Goal: Task Accomplishment & Management: Complete application form

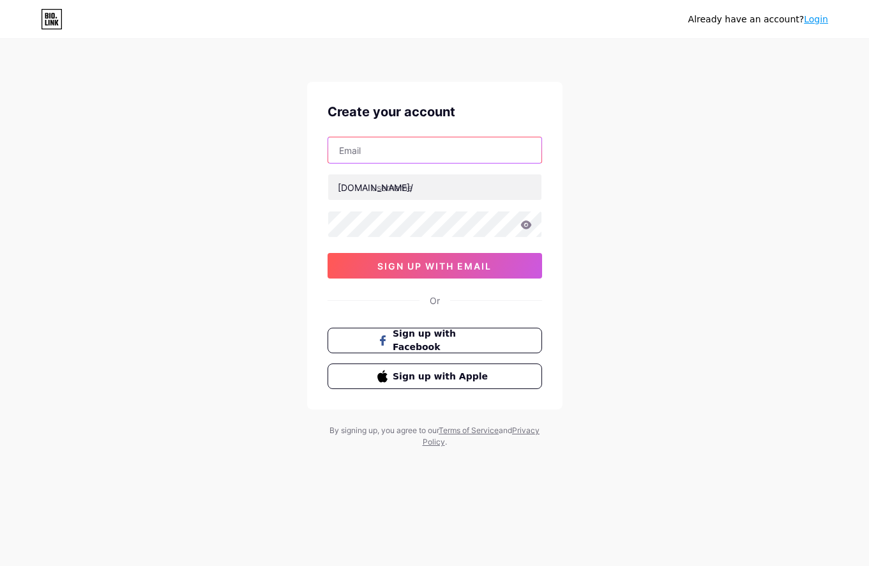
click at [417, 157] on input "text" at bounding box center [434, 150] width 213 height 26
type input "[EMAIL_ADDRESS][DOMAIN_NAME]"
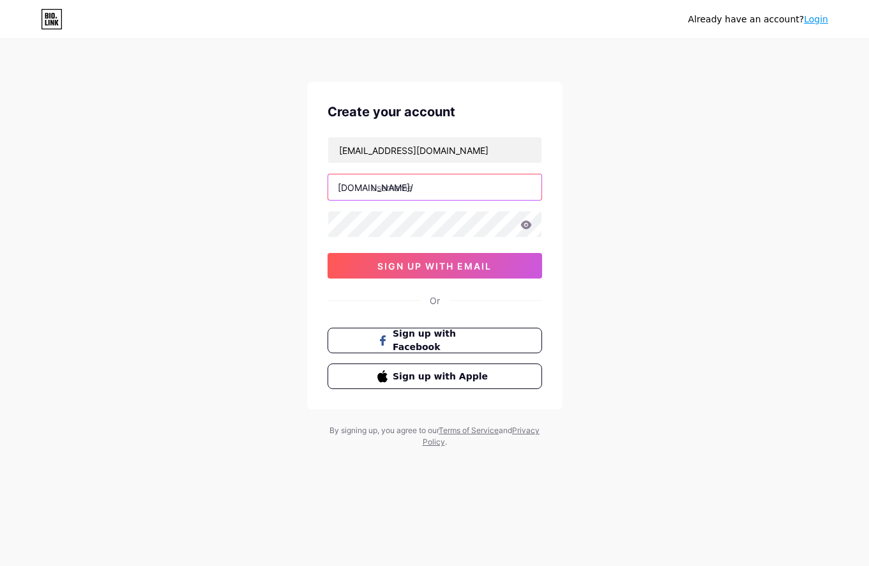
click at [422, 188] on input "text" at bounding box center [434, 187] width 213 height 26
type input "rokokbet88"
click at [604, 213] on div "Already have an account? Login Create your account [EMAIL_ADDRESS][DOMAIN_NAME]…" at bounding box center [434, 244] width 869 height 489
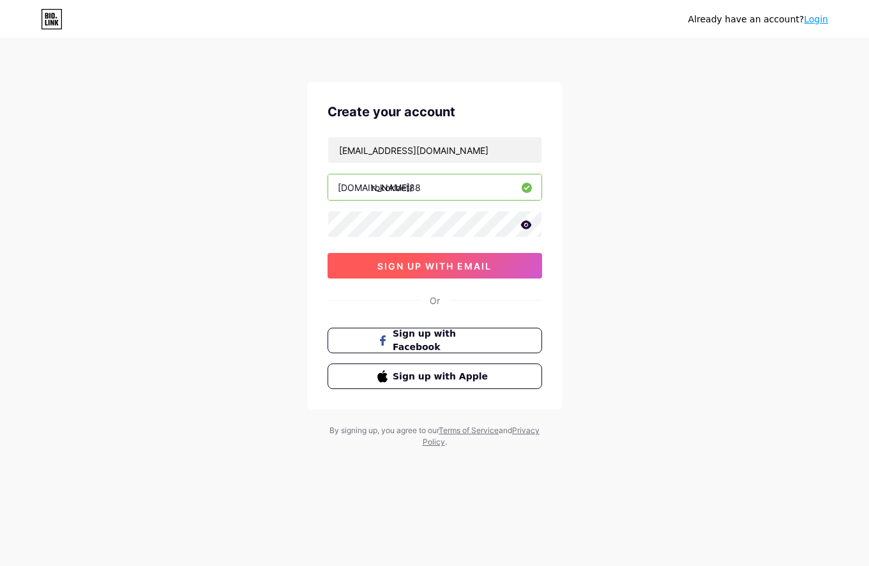
click at [517, 258] on button "sign up with email" at bounding box center [435, 266] width 215 height 26
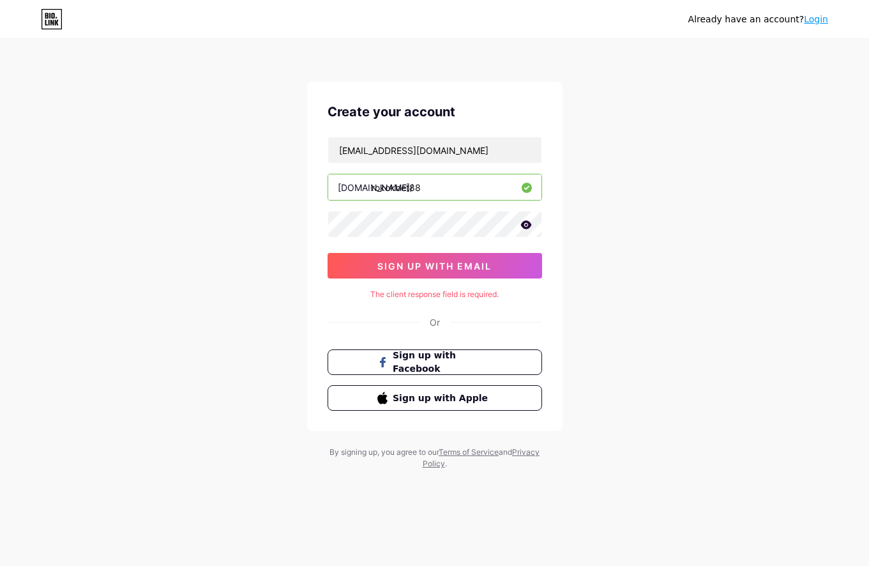
click at [526, 222] on icon at bounding box center [526, 224] width 11 height 8
click at [481, 263] on span "sign up with email" at bounding box center [435, 266] width 114 height 11
click at [447, 295] on div "The client response field is required." at bounding box center [435, 294] width 215 height 11
drag, startPoint x: 447, startPoint y: 295, endPoint x: 486, endPoint y: 294, distance: 38.4
click at [486, 294] on div "The client response field is required." at bounding box center [435, 294] width 215 height 11
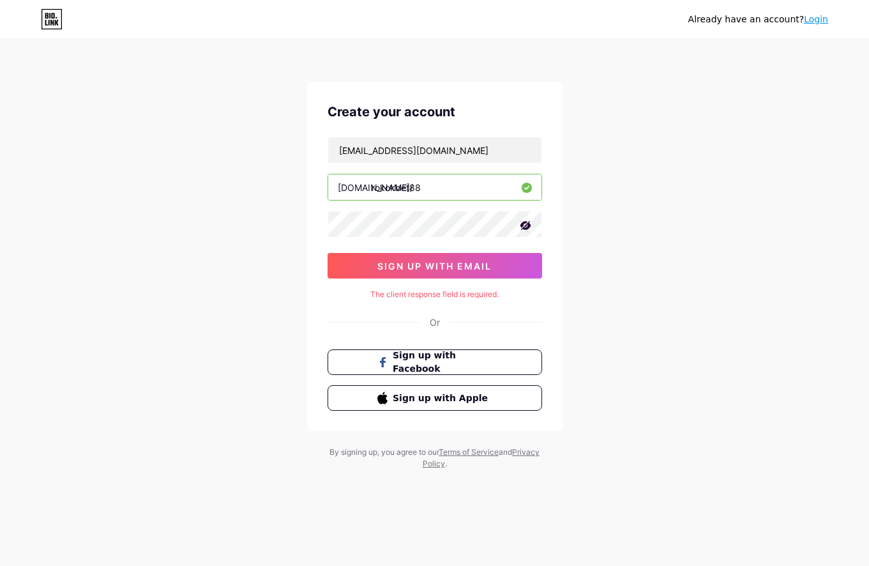
click at [373, 294] on div "The client response field is required." at bounding box center [435, 294] width 215 height 11
drag, startPoint x: 373, startPoint y: 294, endPoint x: 505, endPoint y: 286, distance: 131.8
click at [505, 286] on div "Create your account [EMAIL_ADDRESS][DOMAIN_NAME] [DOMAIN_NAME]/ rokokbet88 sign…" at bounding box center [435, 256] width 256 height 349
copy div "The client response field is required."
click at [654, 293] on div "Already have an account? Login Create your account [EMAIL_ADDRESS][DOMAIN_NAME]…" at bounding box center [434, 255] width 869 height 510
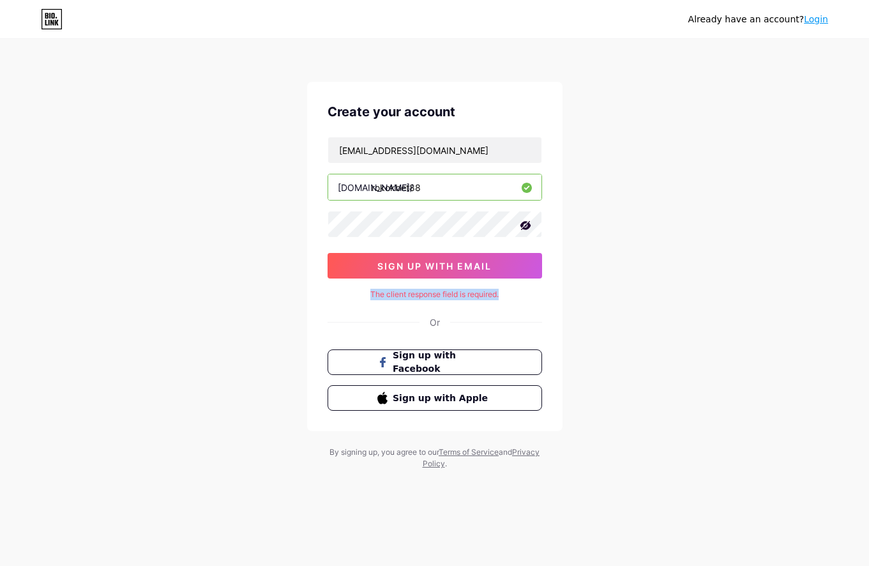
click at [353, 294] on div "The client response field is required." at bounding box center [435, 294] width 215 height 11
click at [340, 288] on div "Create your account [EMAIL_ADDRESS][DOMAIN_NAME] [DOMAIN_NAME]/ rokokbet88 sign…" at bounding box center [435, 256] width 256 height 349
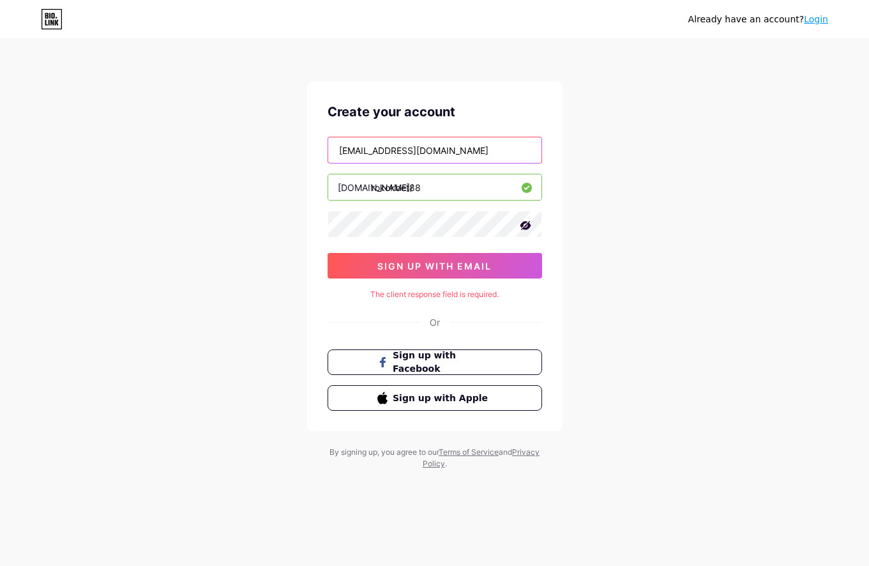
click at [463, 155] on input "[EMAIL_ADDRESS][DOMAIN_NAME]" at bounding box center [434, 150] width 213 height 26
click at [525, 224] on icon at bounding box center [525, 225] width 13 height 13
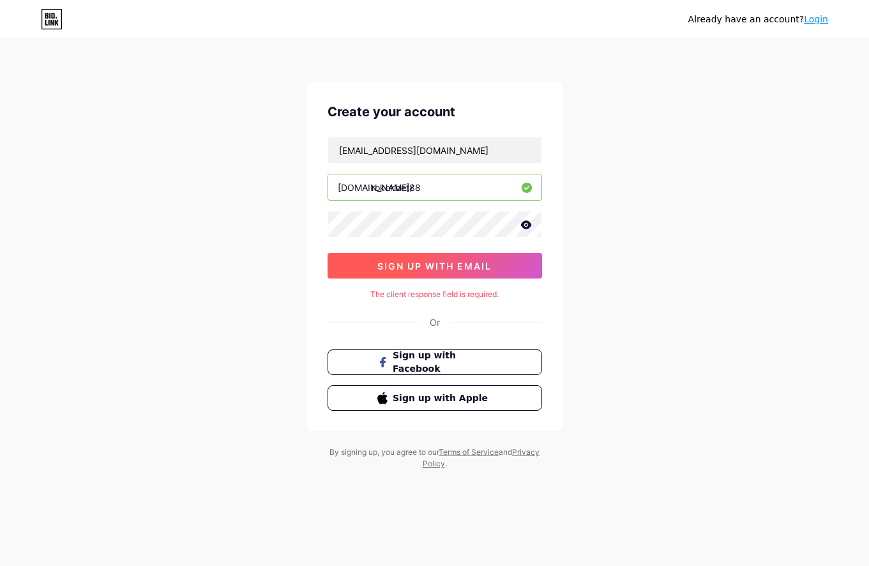
click at [466, 268] on span "sign up with email" at bounding box center [435, 266] width 114 height 11
click at [811, 15] on link "Login" at bounding box center [816, 19] width 24 height 10
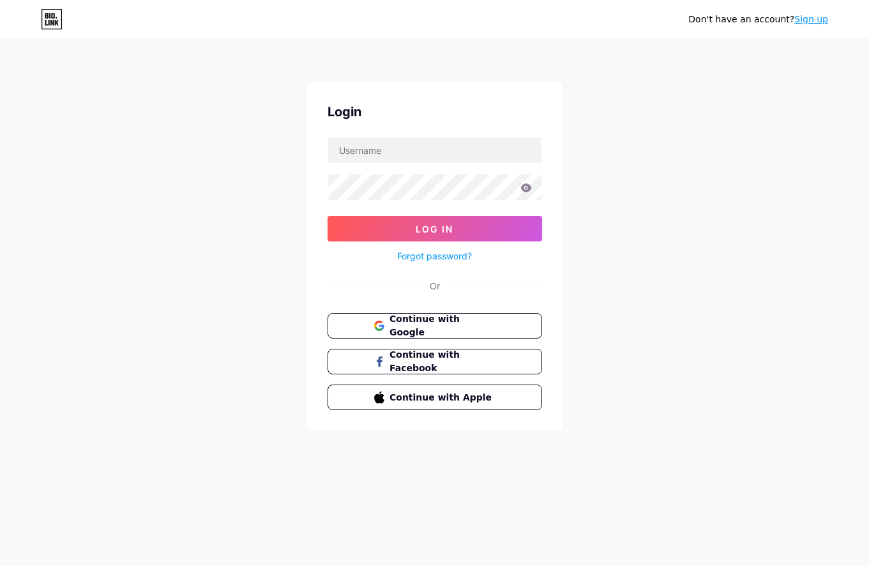
drag, startPoint x: 493, startPoint y: 307, endPoint x: 493, endPoint y: 315, distance: 7.7
click at [493, 309] on div "Login Log In Forgot password? Or Continue with Google Continue with Facebook Co…" at bounding box center [435, 256] width 256 height 349
click at [494, 319] on span "Continue with Google" at bounding box center [442, 325] width 107 height 27
